Goal: Task Accomplishment & Management: Complete application form

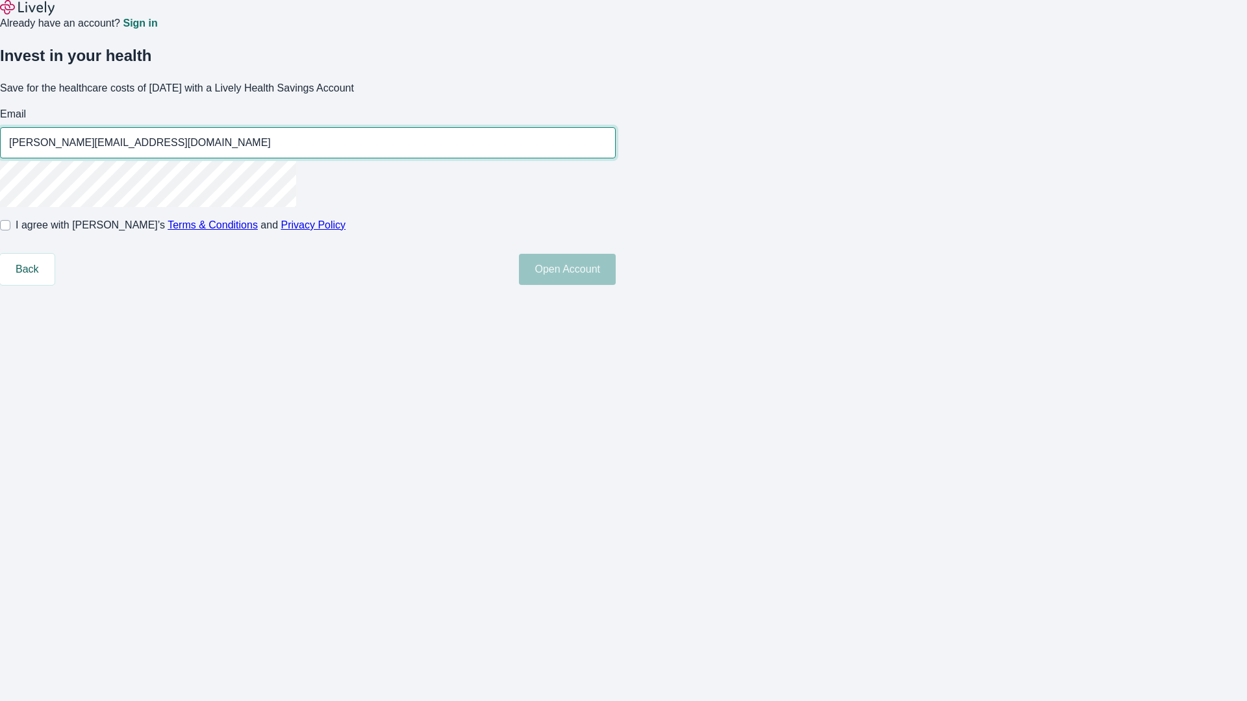
type input "[PERSON_NAME][EMAIL_ADDRESS][DOMAIN_NAME]"
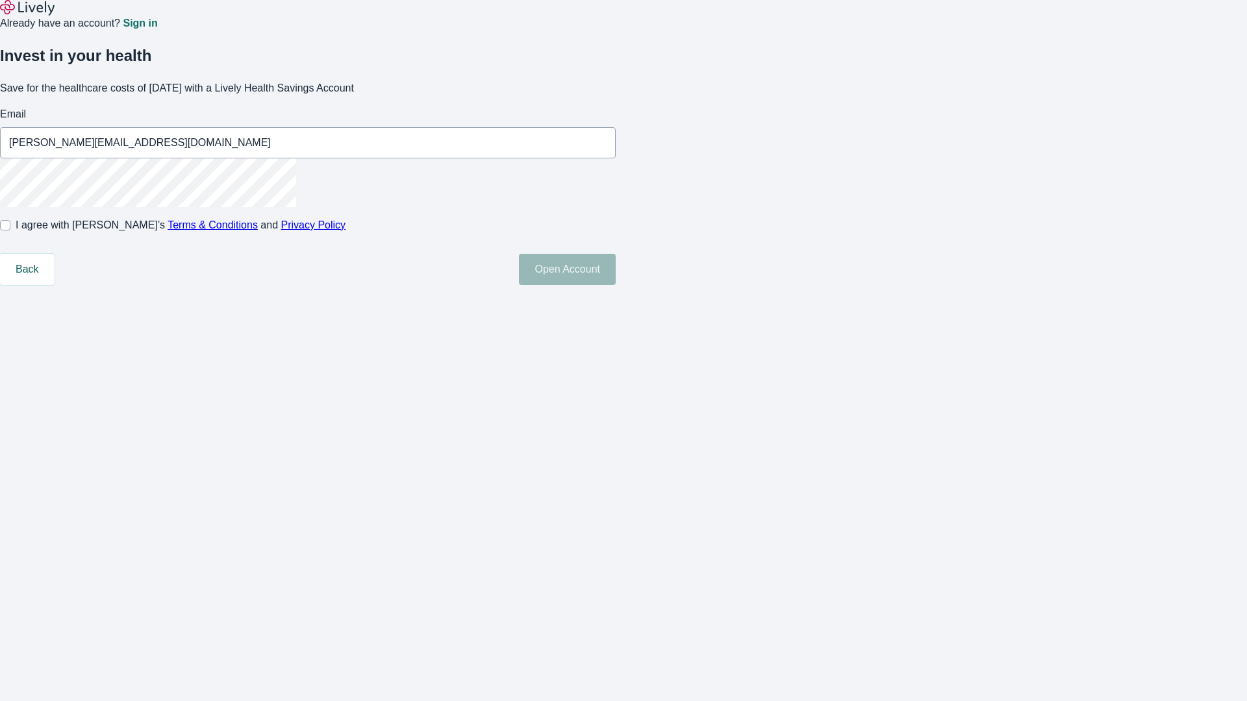
click at [10, 231] on input "I agree with Lively’s Terms & Conditions and Privacy Policy" at bounding box center [5, 225] width 10 height 10
checkbox input "true"
click at [616, 285] on button "Open Account" at bounding box center [567, 269] width 97 height 31
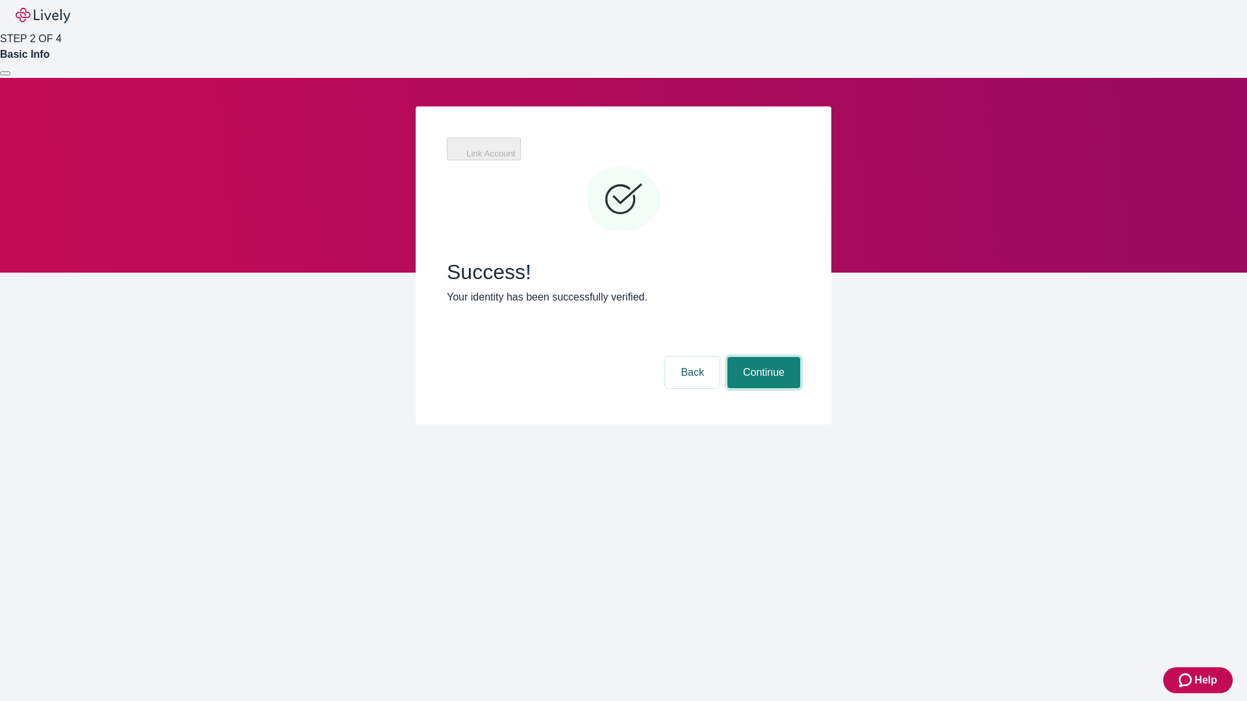
click at [762, 357] on button "Continue" at bounding box center [763, 372] width 73 height 31
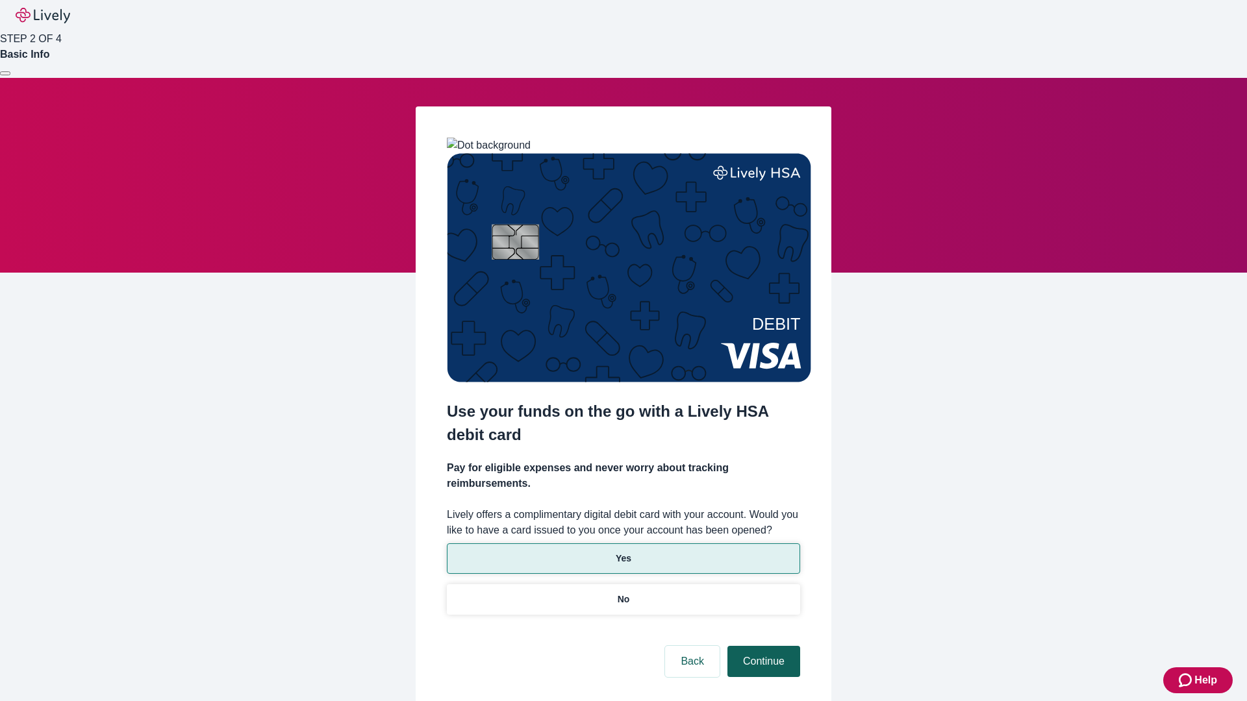
click at [623, 552] on p "Yes" at bounding box center [624, 559] width 16 height 14
click at [762, 646] on button "Continue" at bounding box center [763, 661] width 73 height 31
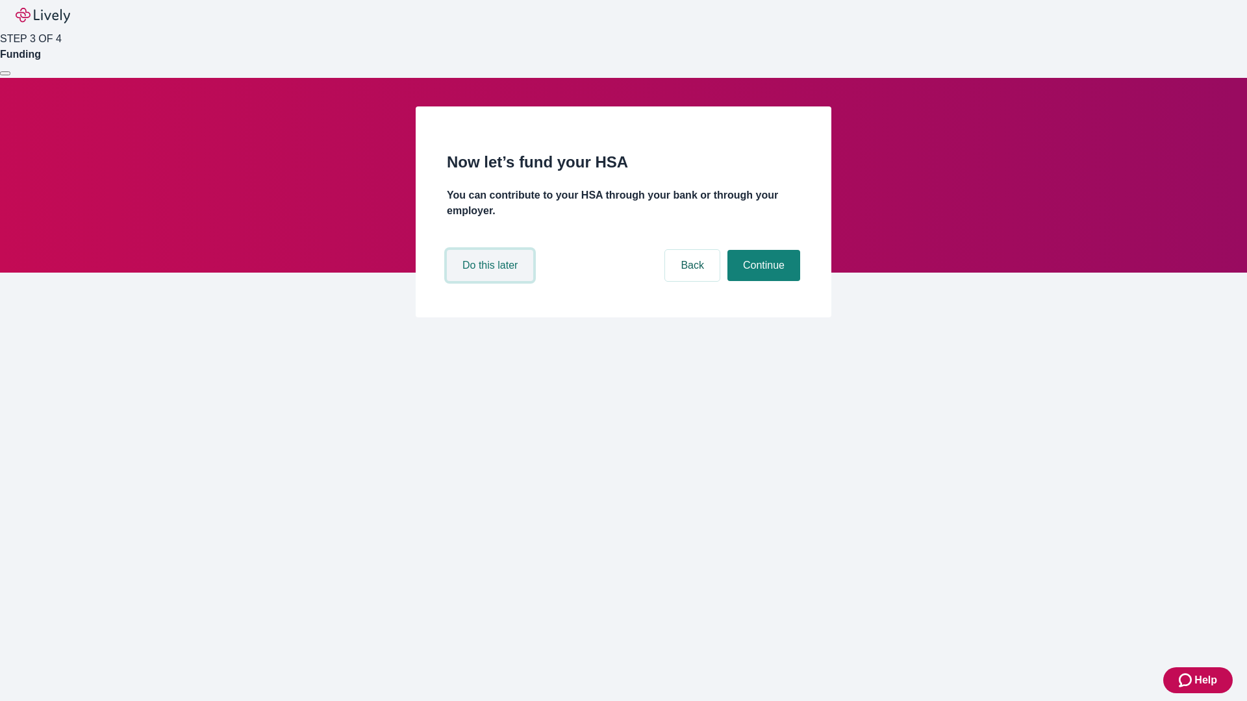
click at [492, 281] on button "Do this later" at bounding box center [490, 265] width 86 height 31
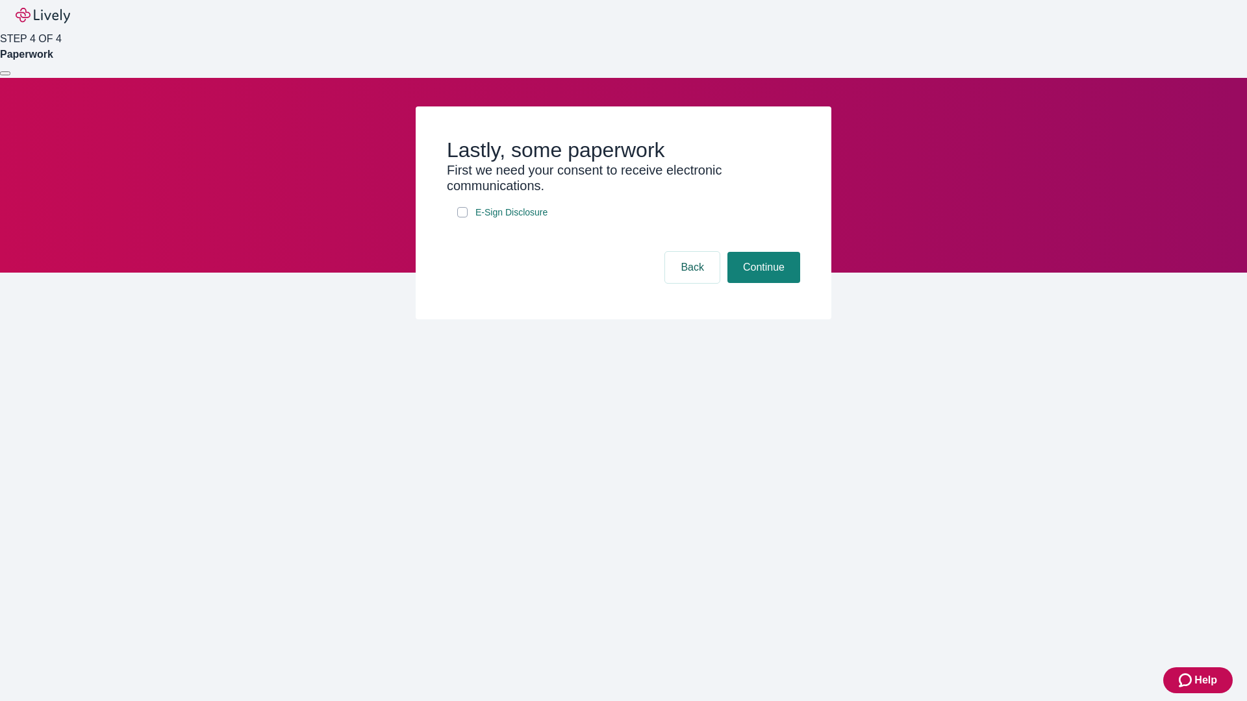
click at [462, 218] on input "E-Sign Disclosure" at bounding box center [462, 212] width 10 height 10
checkbox input "true"
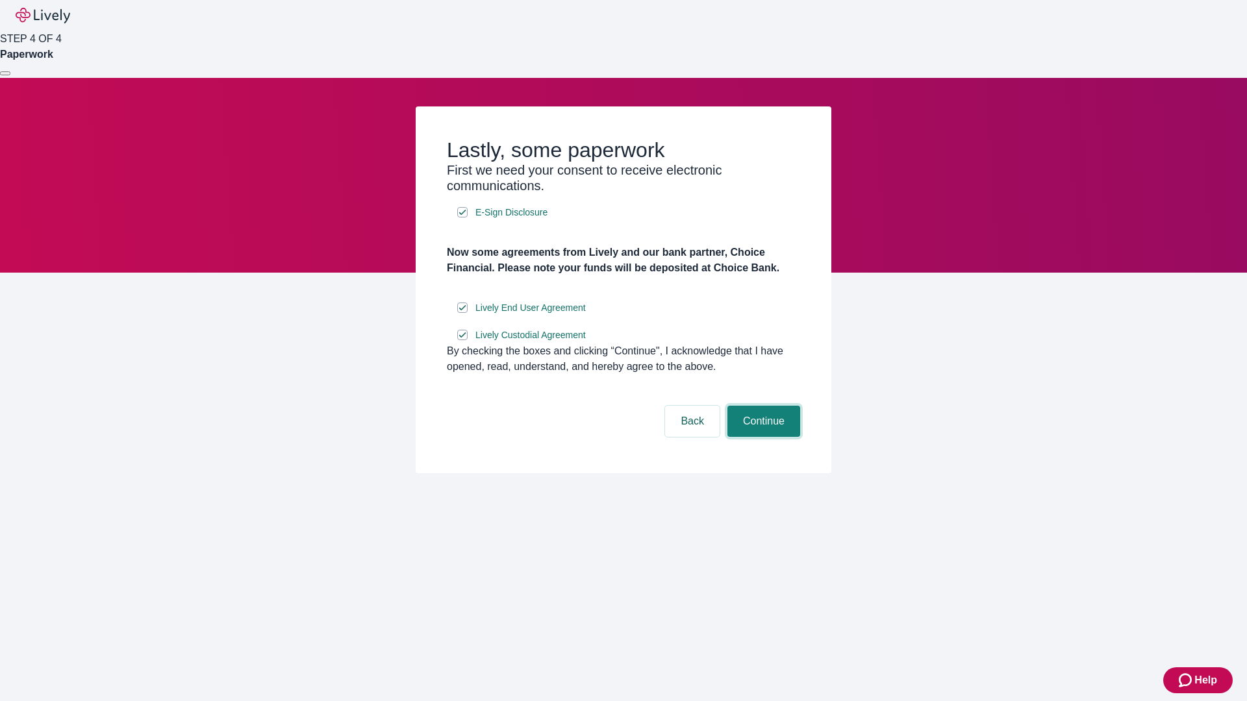
click at [762, 437] on button "Continue" at bounding box center [763, 421] width 73 height 31
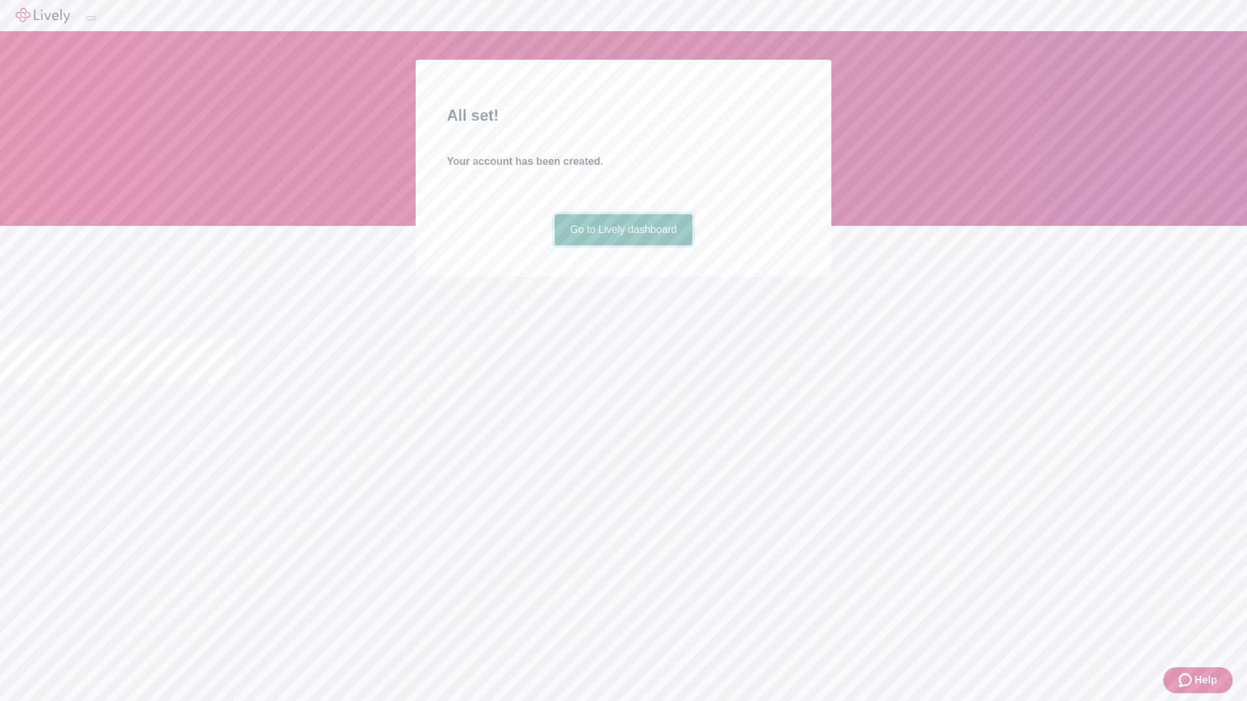
click at [623, 246] on link "Go to Lively dashboard" at bounding box center [624, 229] width 138 height 31
